Goal: Information Seeking & Learning: Learn about a topic

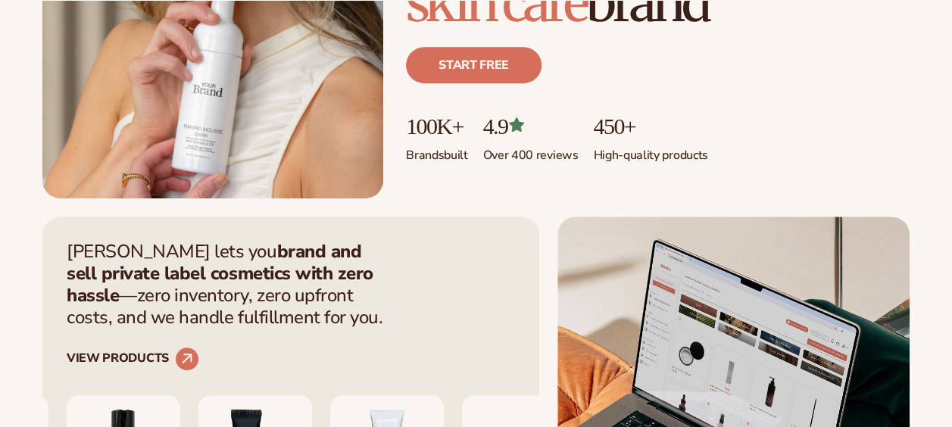
scroll to position [555, 0]
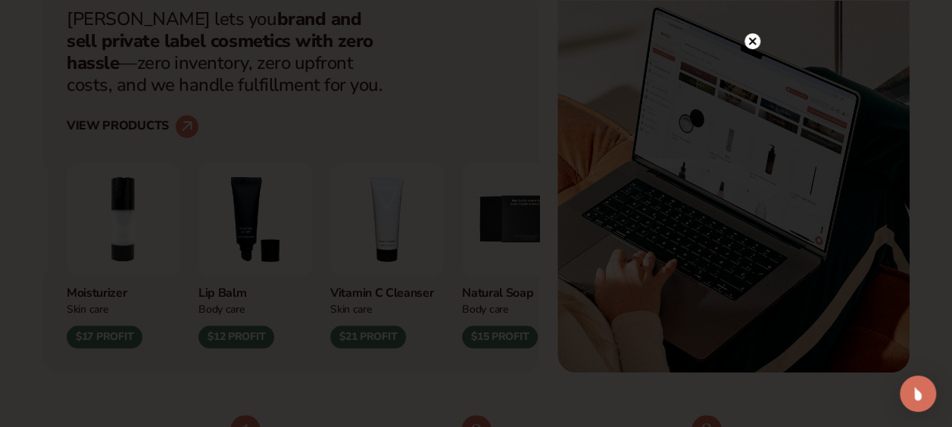
click at [753, 40] on icon at bounding box center [752, 41] width 8 height 8
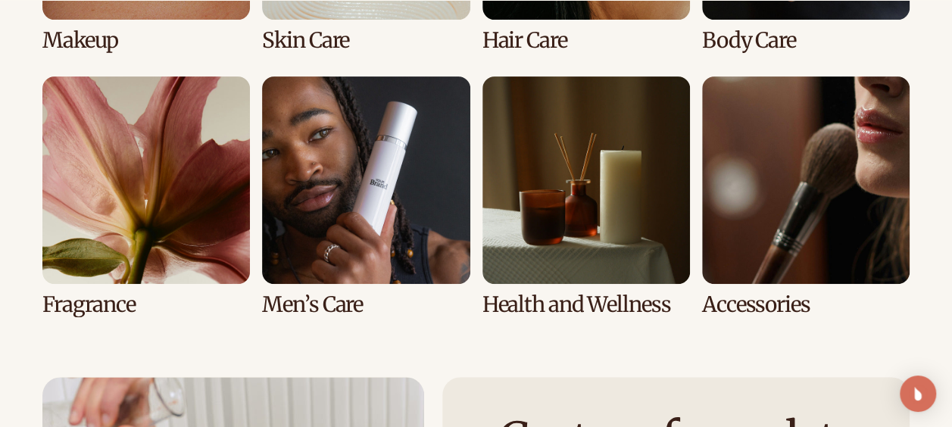
scroll to position [3125, 0]
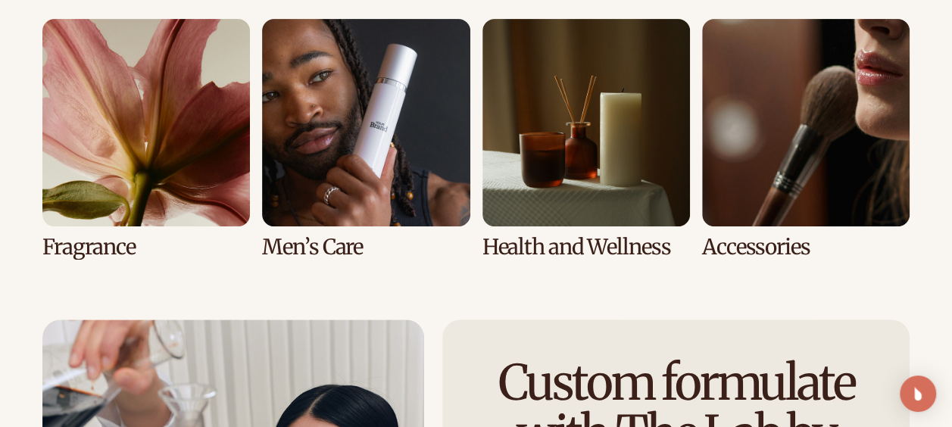
click at [620, 238] on link "7 / 8" at bounding box center [587, 139] width 208 height 240
click at [593, 245] on link "7 / 8" at bounding box center [587, 139] width 208 height 240
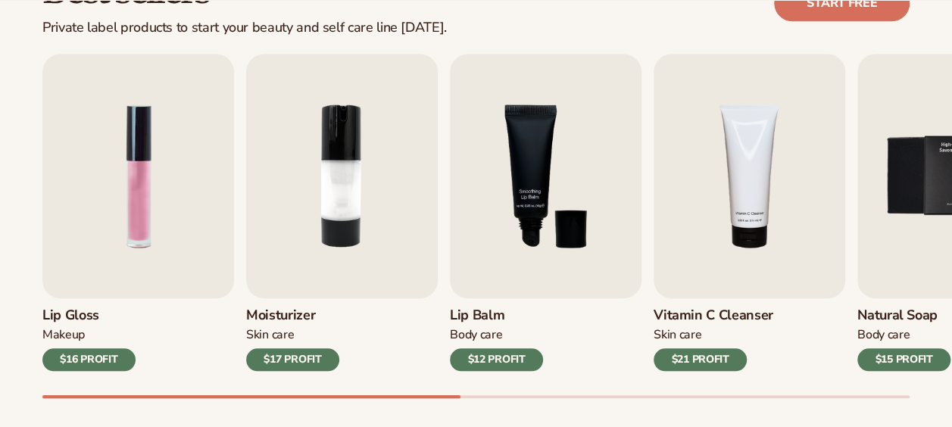
scroll to position [486, 0]
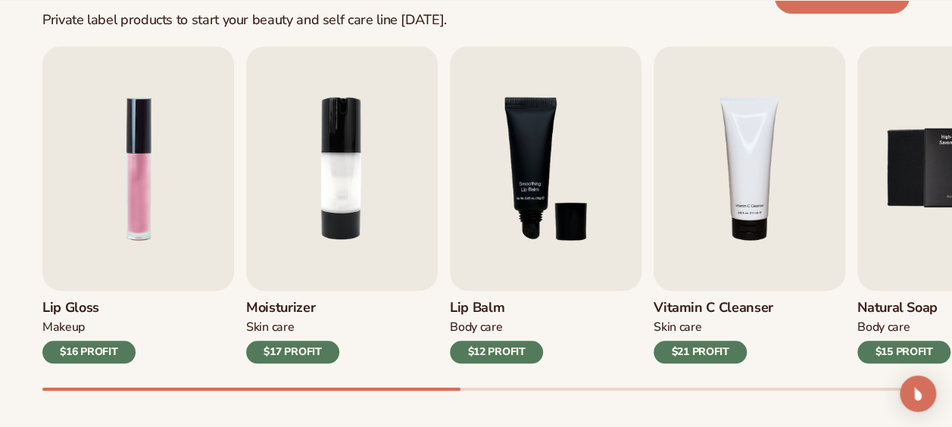
click at [354, 396] on div "Best sellers Private label products to start your beauty and self care line tod…" at bounding box center [476, 191] width 952 height 543
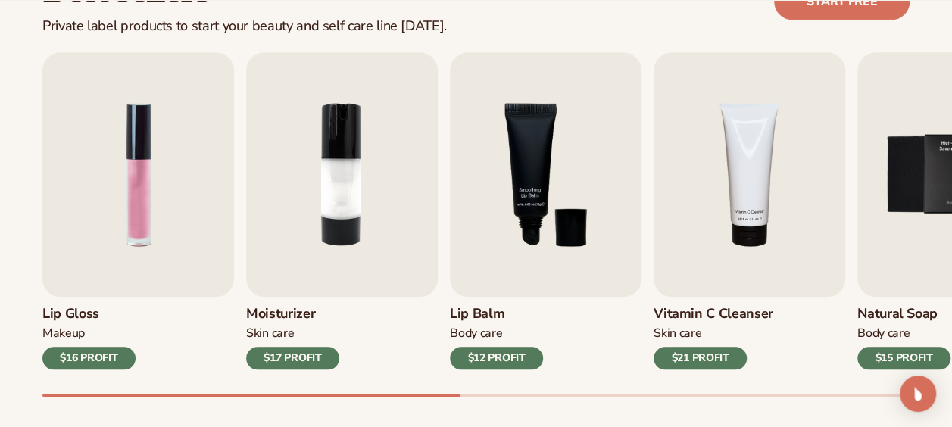
scroll to position [497, 0]
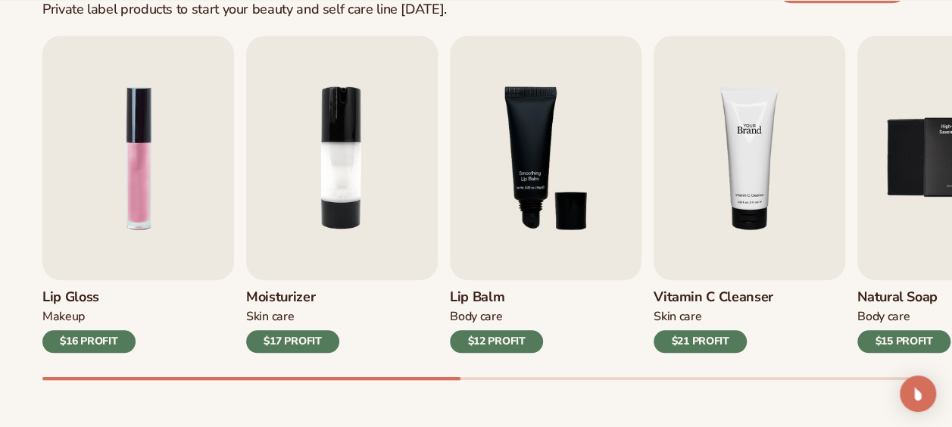
click at [727, 188] on img "4 / 9" at bounding box center [750, 158] width 192 height 245
click at [736, 250] on img "4 / 9" at bounding box center [750, 158] width 192 height 245
click at [712, 344] on div "$21 PROFIT" at bounding box center [700, 341] width 93 height 23
click at [725, 211] on img "4 / 9" at bounding box center [750, 158] width 192 height 245
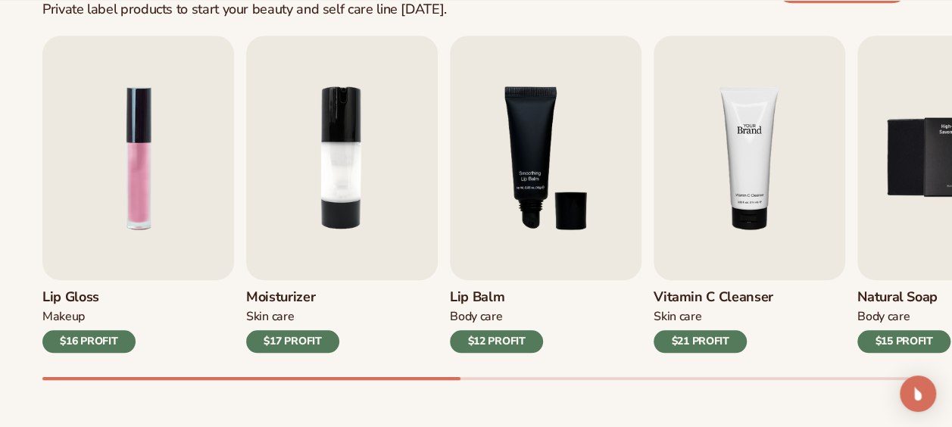
click at [756, 183] on img "4 / 9" at bounding box center [750, 158] width 192 height 245
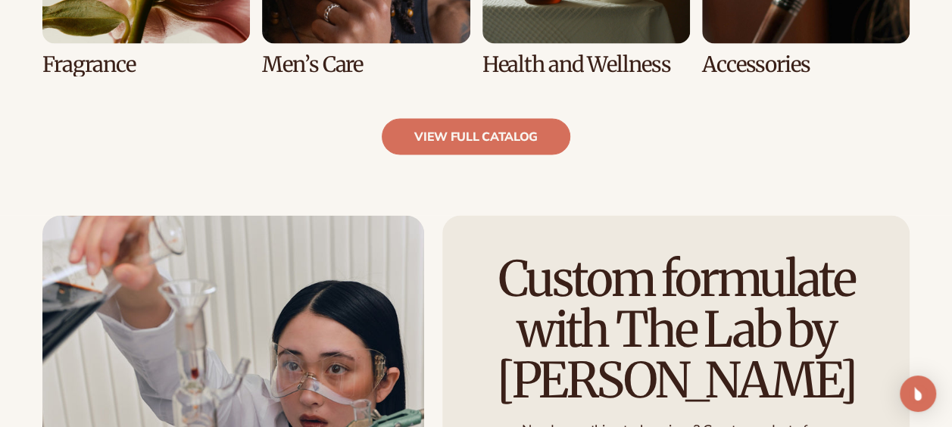
scroll to position [1590, 0]
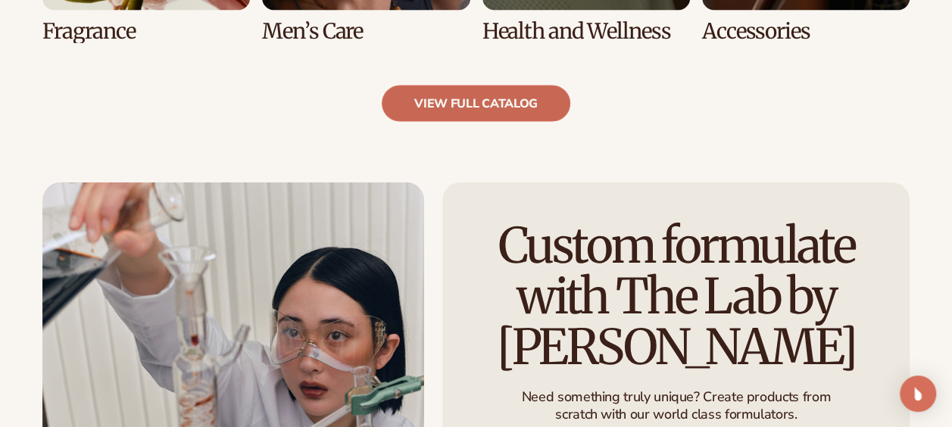
click at [520, 100] on link "view full catalog" at bounding box center [476, 104] width 189 height 36
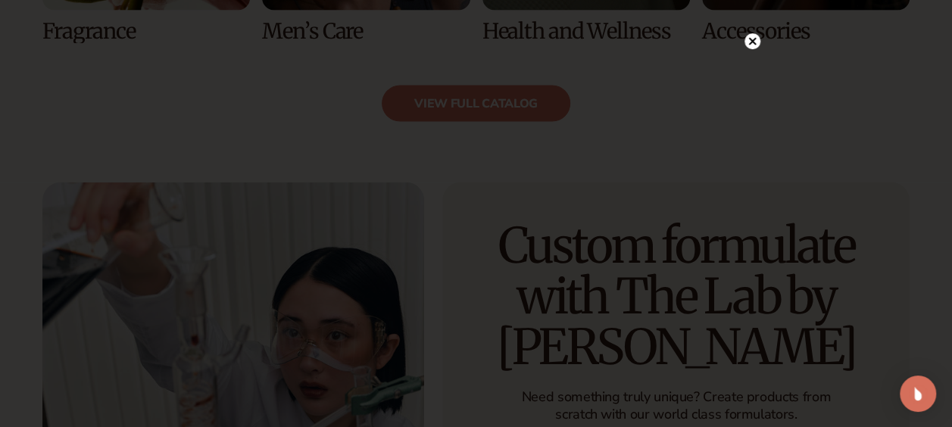
click at [752, 42] on icon at bounding box center [752, 41] width 8 height 8
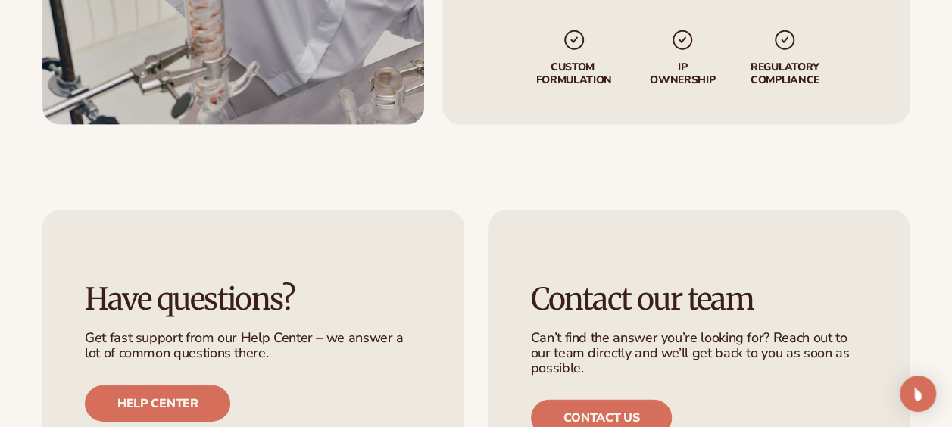
scroll to position [2709, 0]
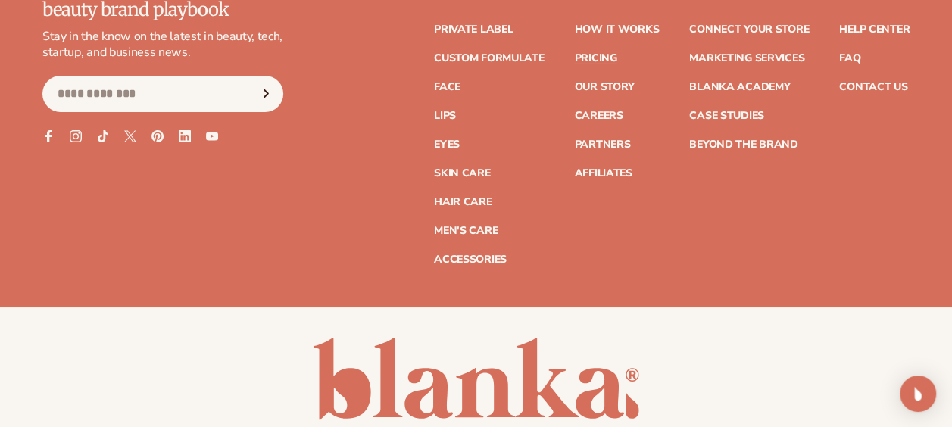
click at [606, 55] on link "Pricing" at bounding box center [595, 58] width 42 height 11
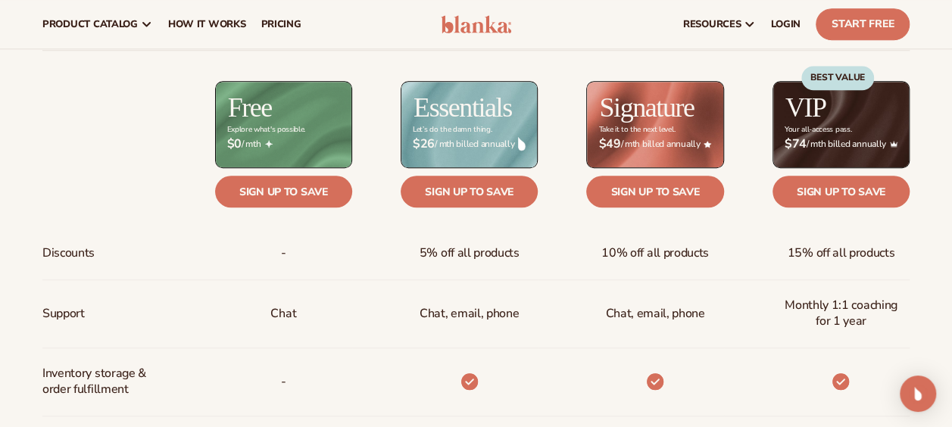
scroll to position [465, 0]
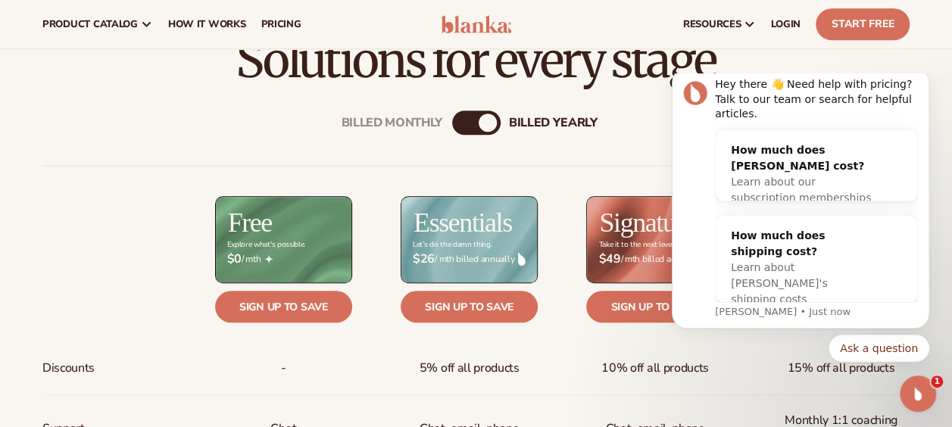
scroll to position [0, 0]
click at [932, 112] on body "Hey there 👋 Need help with pricing? Talk to our team or search for helpful arti…" at bounding box center [800, 220] width 291 height 289
click at [923, 77] on icon "Dismiss notification" at bounding box center [925, 72] width 8 height 8
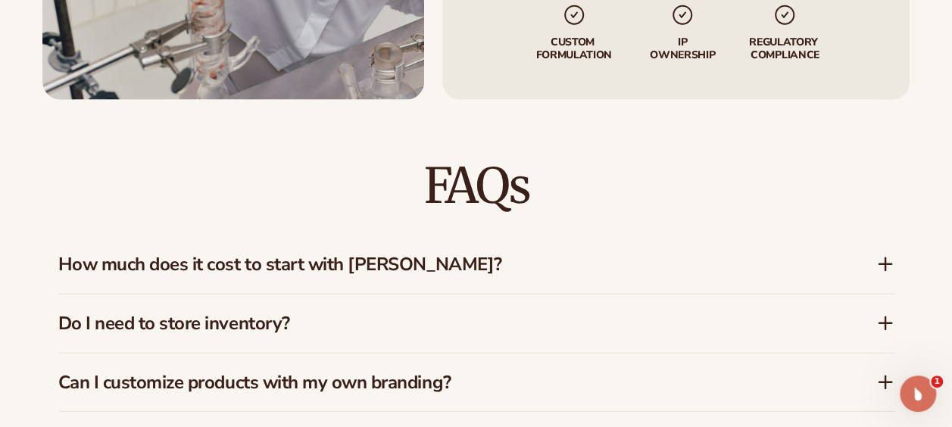
scroll to position [2021, 0]
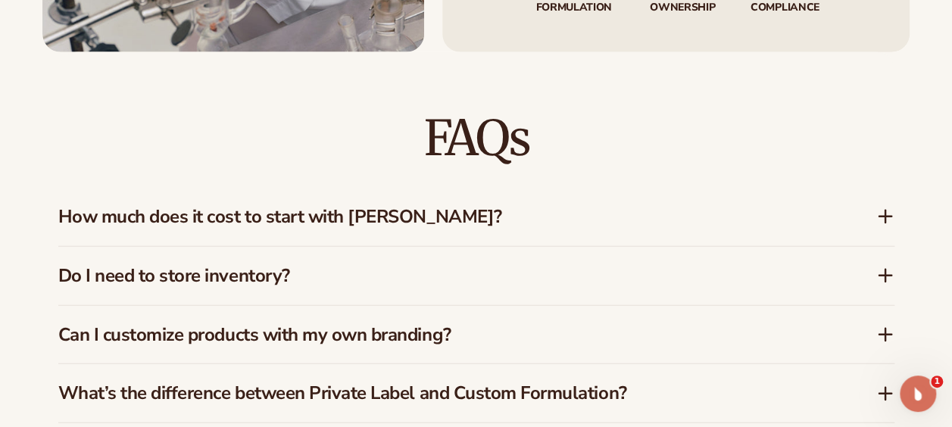
click at [880, 211] on icon at bounding box center [885, 217] width 18 height 18
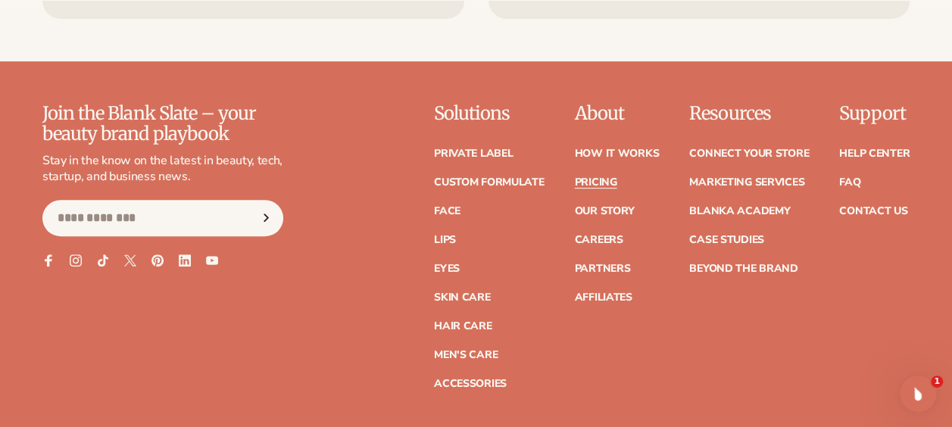
scroll to position [3136, 0]
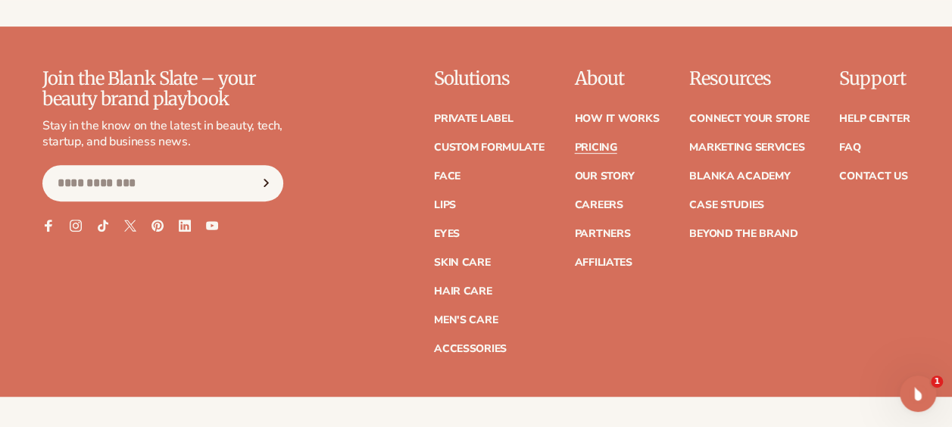
click at [471, 250] on ul "Private label Custom formulate Face Lips Eyes Skin Care" at bounding box center [489, 226] width 111 height 256
click at [471, 258] on link "Skin Care" at bounding box center [462, 263] width 56 height 11
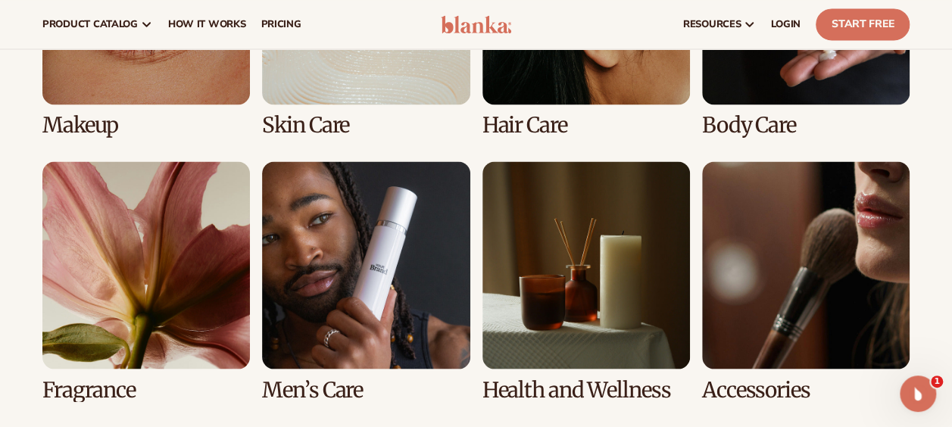
scroll to position [1273, 0]
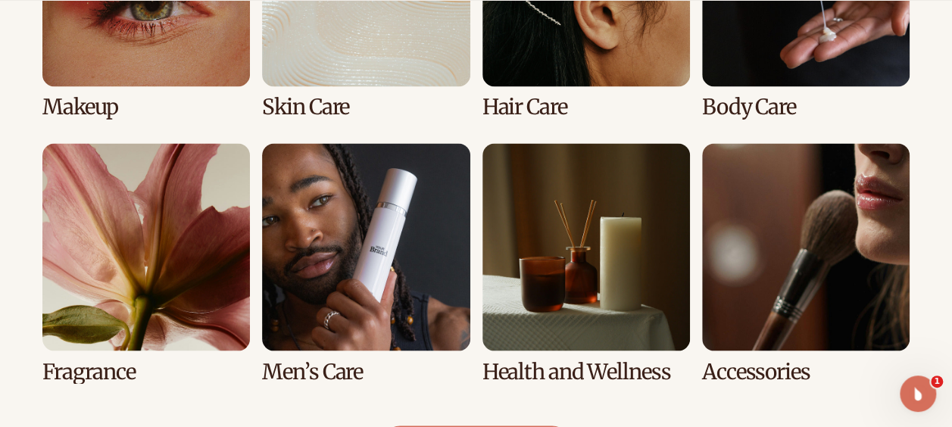
click at [195, 217] on link "5 / 8" at bounding box center [146, 263] width 208 height 240
click at [120, 364] on link "5 / 8" at bounding box center [146, 263] width 208 height 240
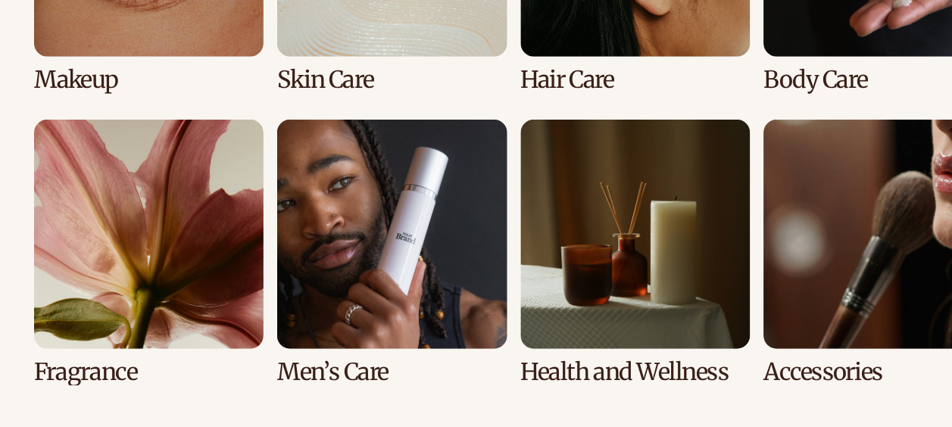
scroll to position [1272, 0]
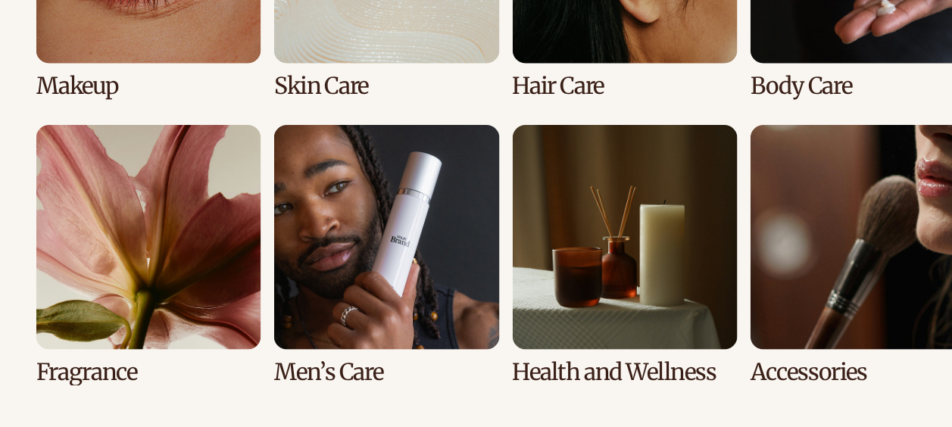
click at [126, 346] on link "5 / 8" at bounding box center [146, 263] width 208 height 240
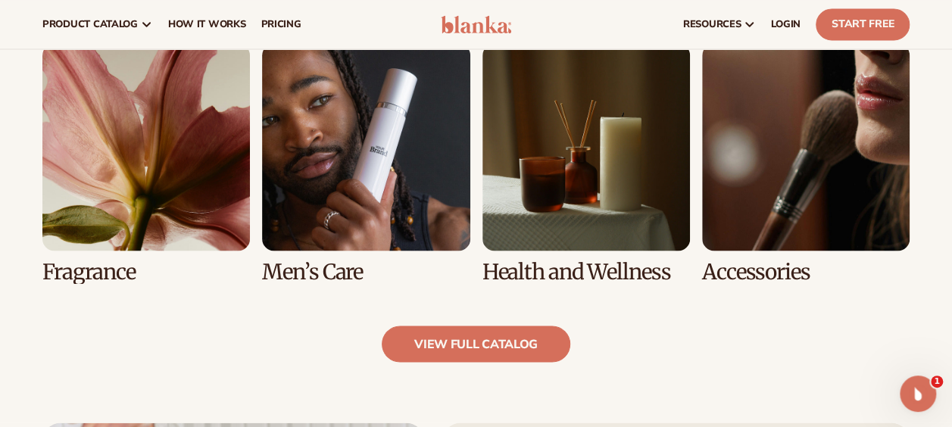
scroll to position [1341, 0]
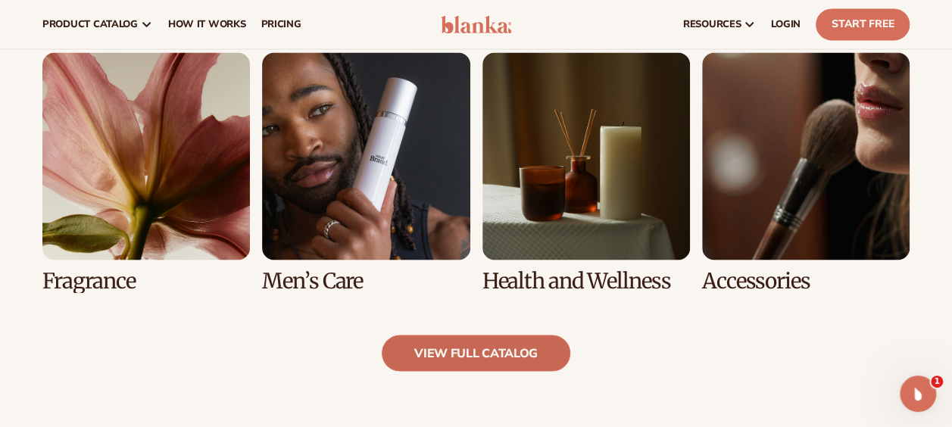
click at [492, 342] on link "view full catalog" at bounding box center [476, 353] width 189 height 36
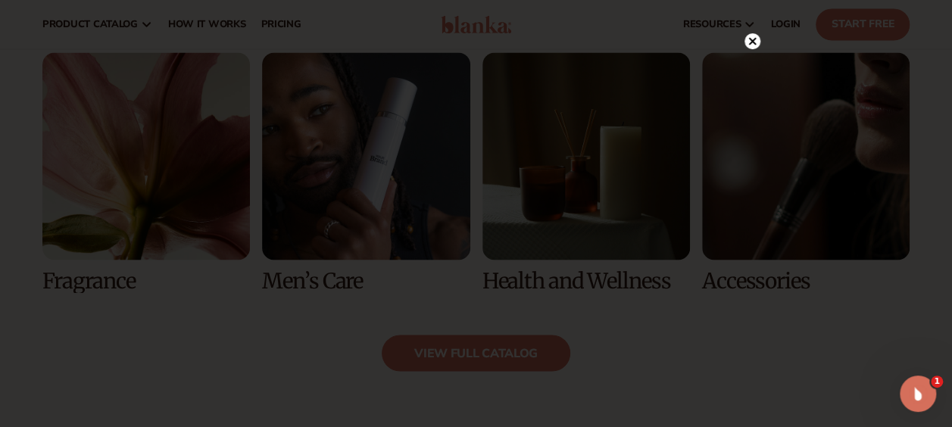
click at [755, 36] on circle at bounding box center [753, 41] width 16 height 16
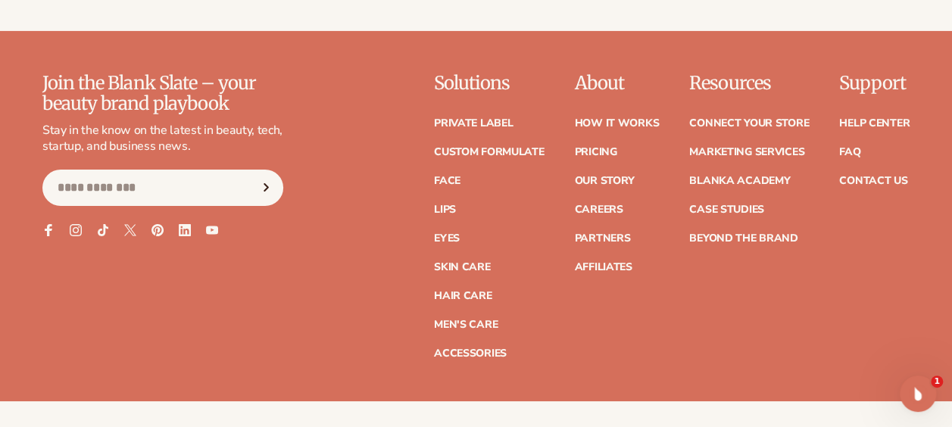
scroll to position [2648, 0]
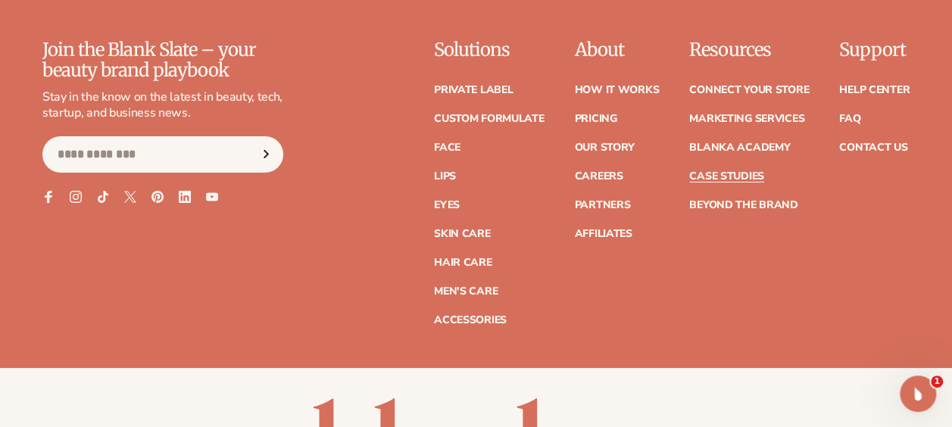
click at [752, 171] on link "Case Studies" at bounding box center [726, 176] width 75 height 11
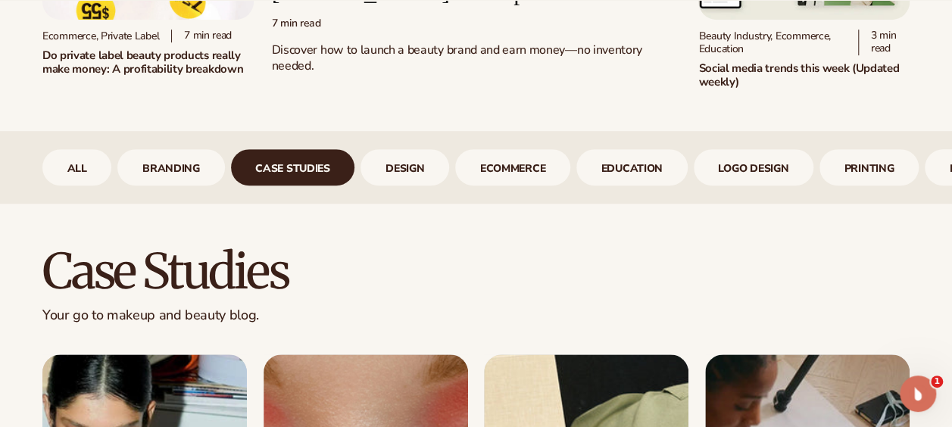
scroll to position [470, 0]
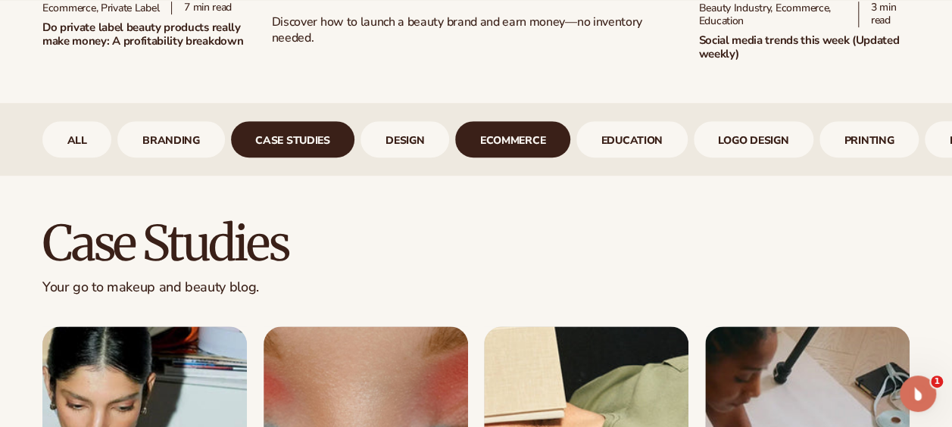
click at [532, 127] on link "ecommerce" at bounding box center [512, 139] width 115 height 36
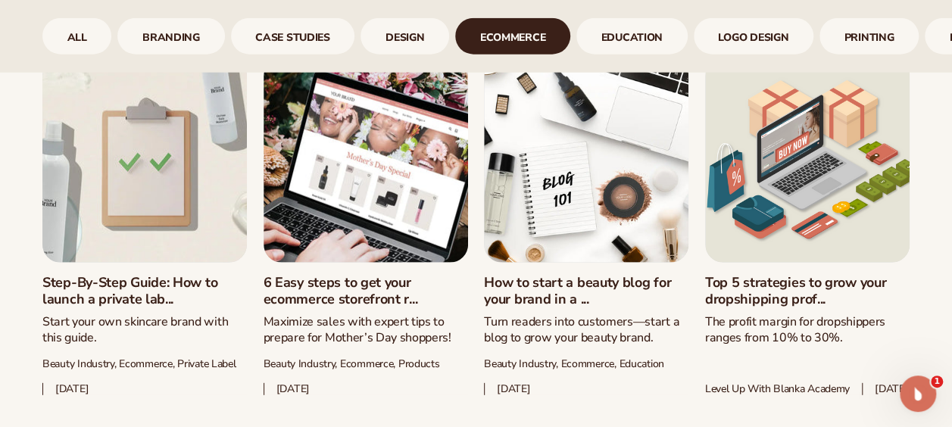
scroll to position [1921, 0]
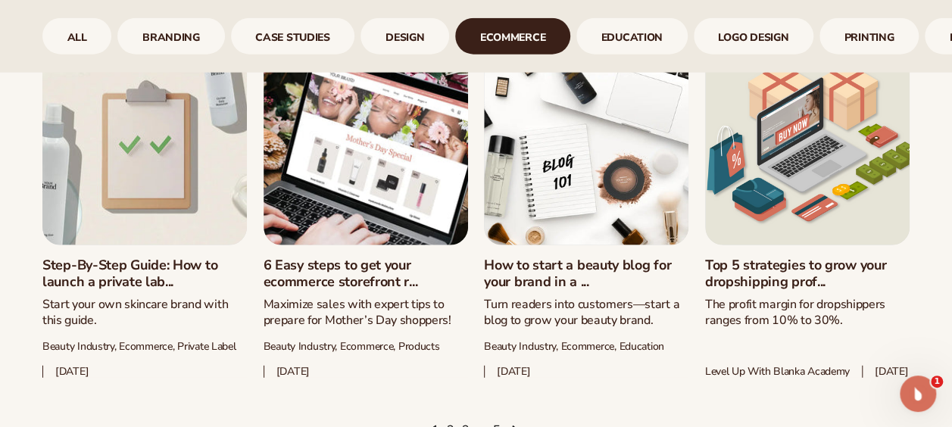
click at [326, 273] on link "6 Easy steps to get your ecommerce storefront r..." at bounding box center [366, 274] width 205 height 33
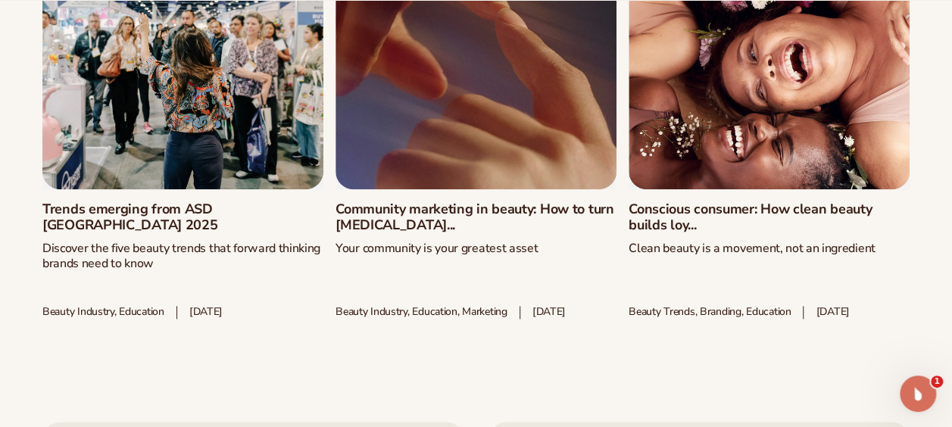
scroll to position [6637, 0]
